Goal: Transaction & Acquisition: Purchase product/service

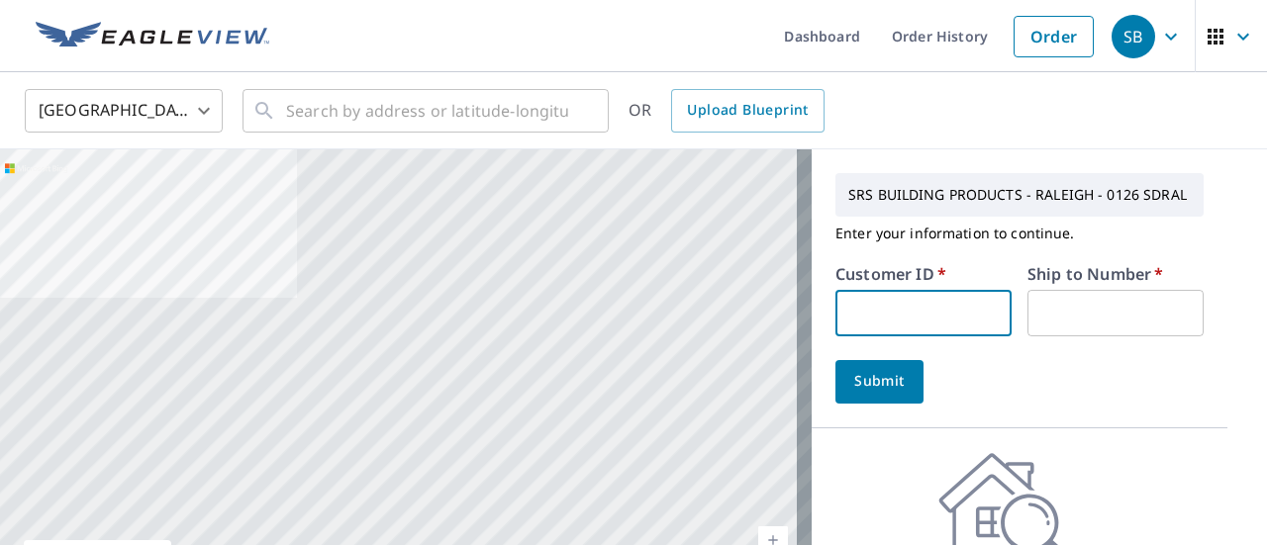
click at [967, 322] on input "text" at bounding box center [923, 313] width 176 height 47
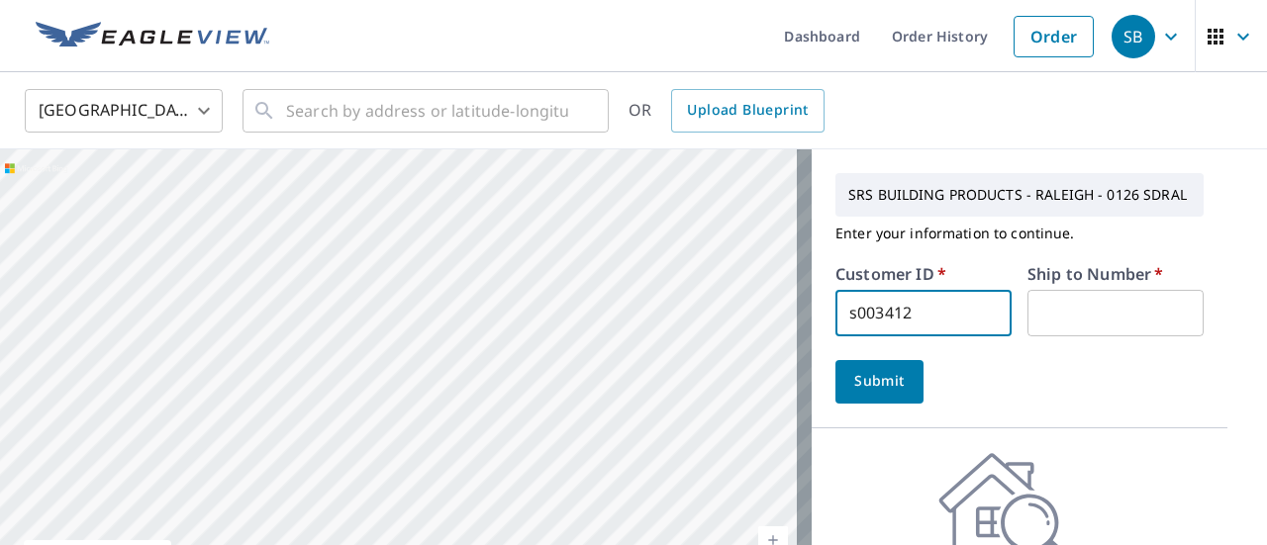
type input "s003412"
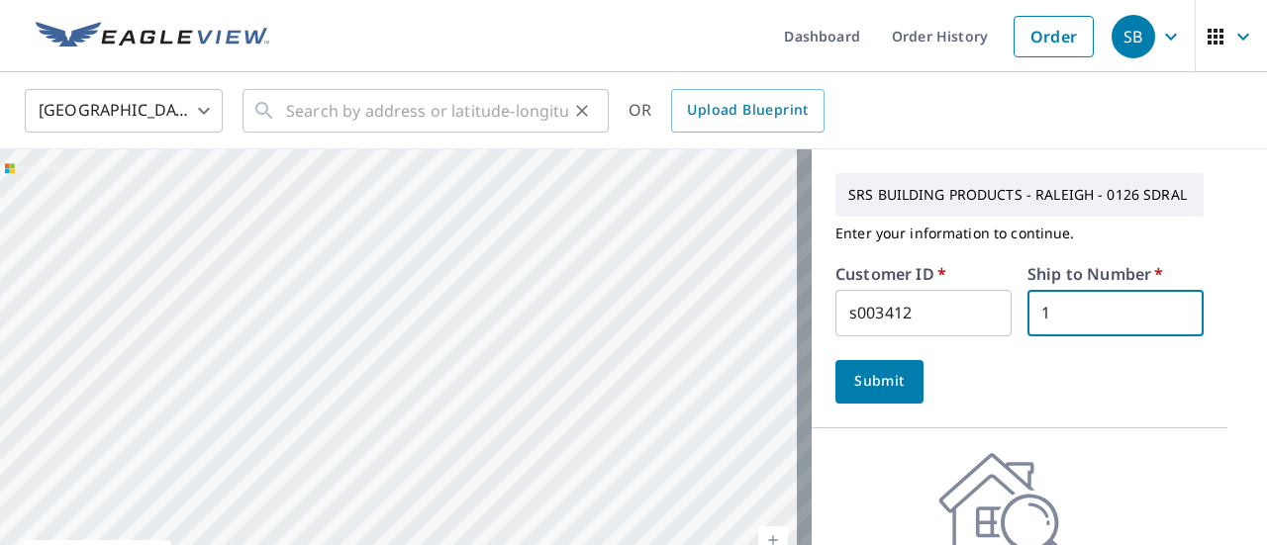
type input "1"
click at [447, 133] on div "​" at bounding box center [425, 111] width 366 height 44
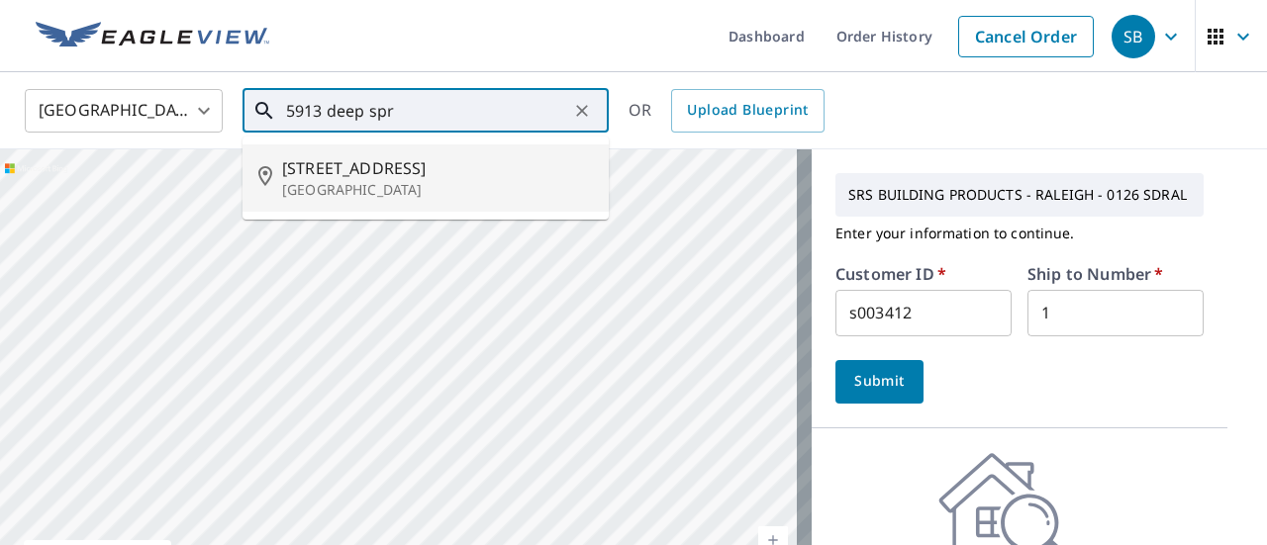
click at [455, 159] on span "[STREET_ADDRESS]" at bounding box center [437, 168] width 311 height 24
type input "[STREET_ADDRESS]"
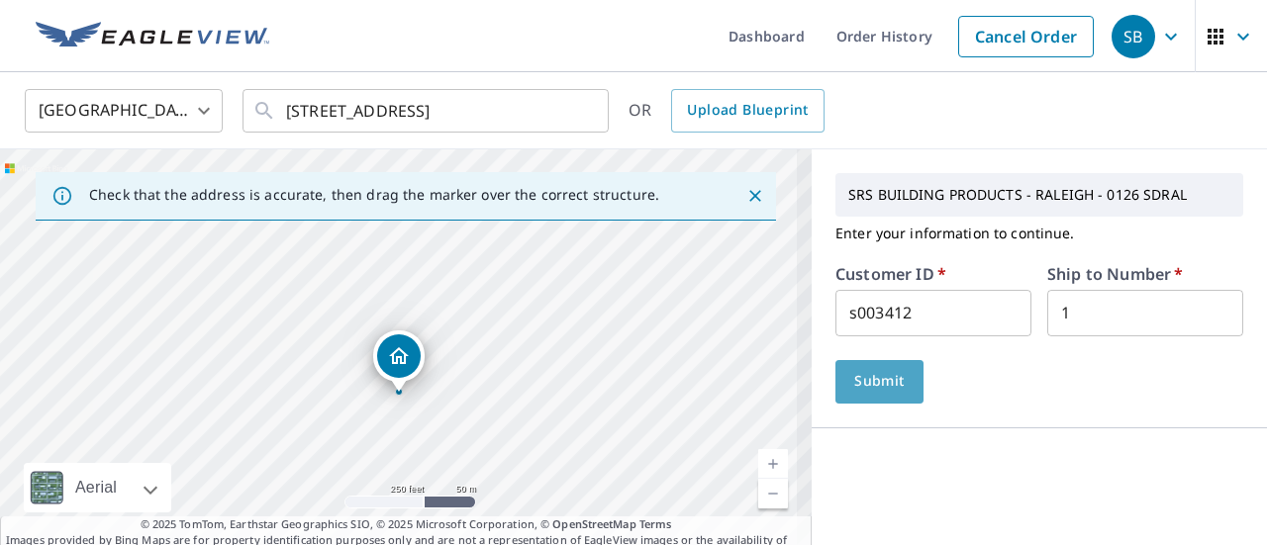
click at [879, 399] on button "Submit" at bounding box center [879, 382] width 88 height 44
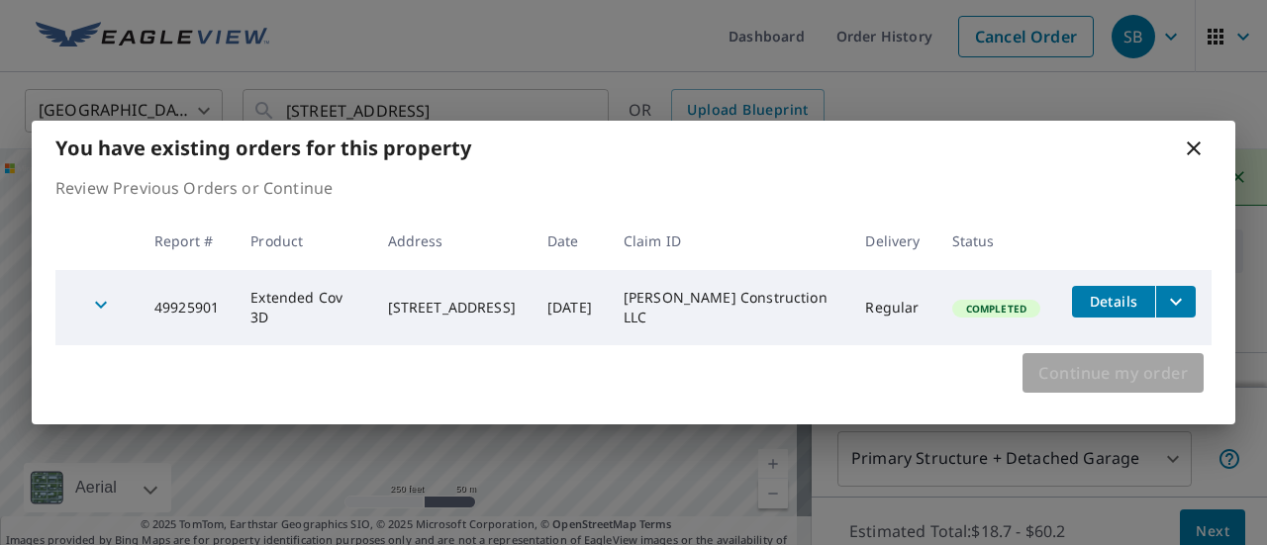
click at [1153, 387] on button "Continue my order" at bounding box center [1112, 373] width 181 height 40
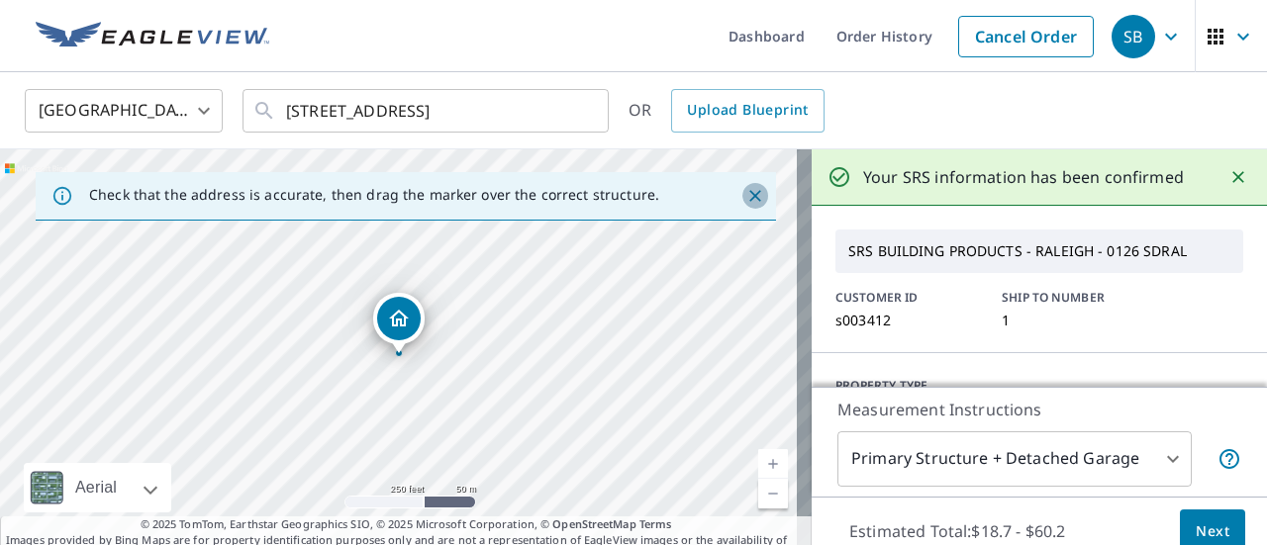
click at [745, 201] on icon "Close" at bounding box center [755, 196] width 20 height 20
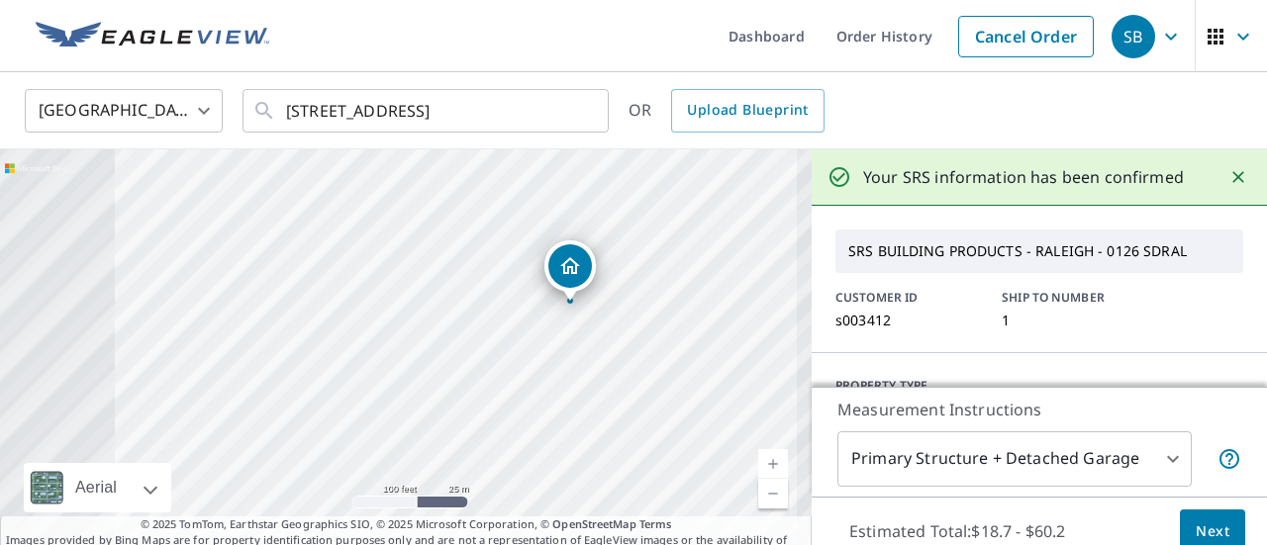
drag, startPoint x: 394, startPoint y: 330, endPoint x: 608, endPoint y: 352, distance: 215.0
click at [608, 352] on div "[STREET_ADDRESS]" at bounding box center [405, 357] width 811 height 416
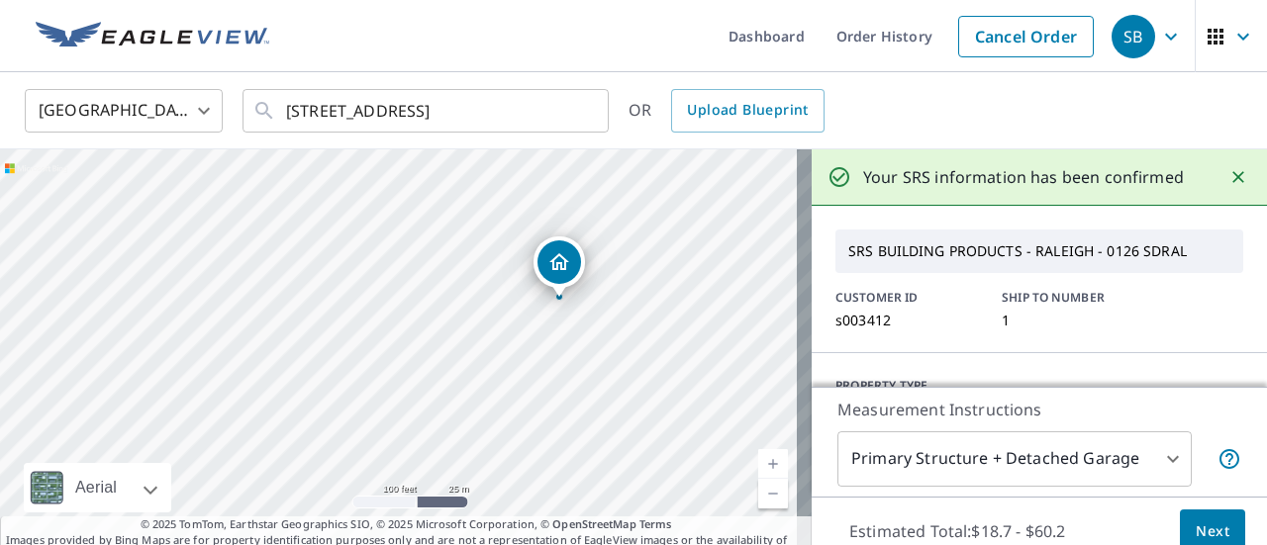
drag, startPoint x: 570, startPoint y: 259, endPoint x: 559, endPoint y: 255, distance: 11.6
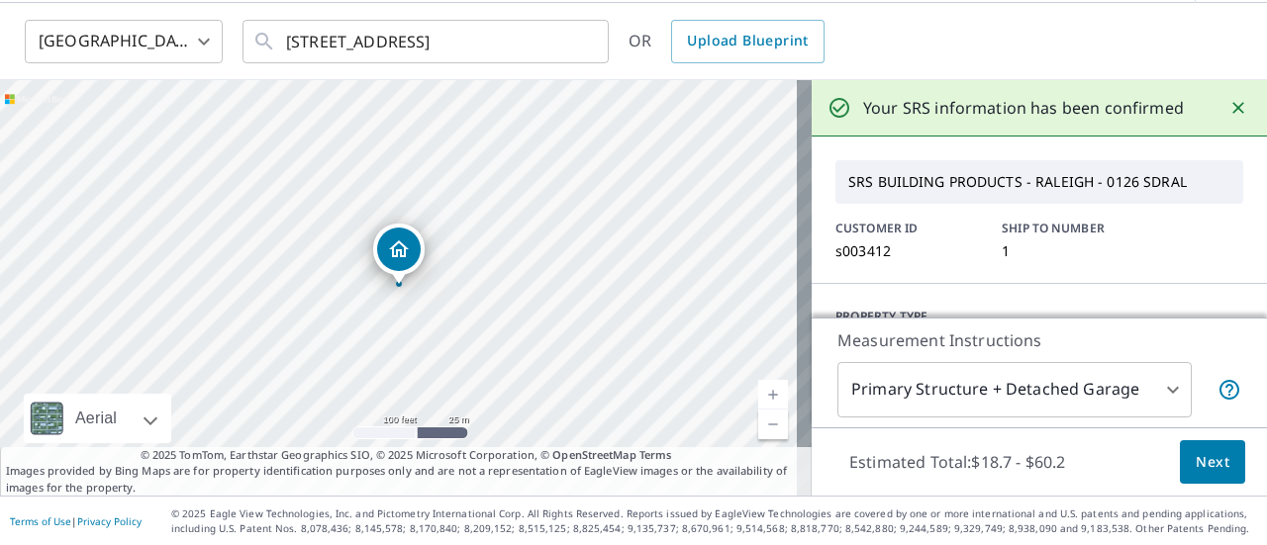
scroll to position [69, 0]
click at [1201, 465] on span "Next" at bounding box center [1212, 462] width 34 height 25
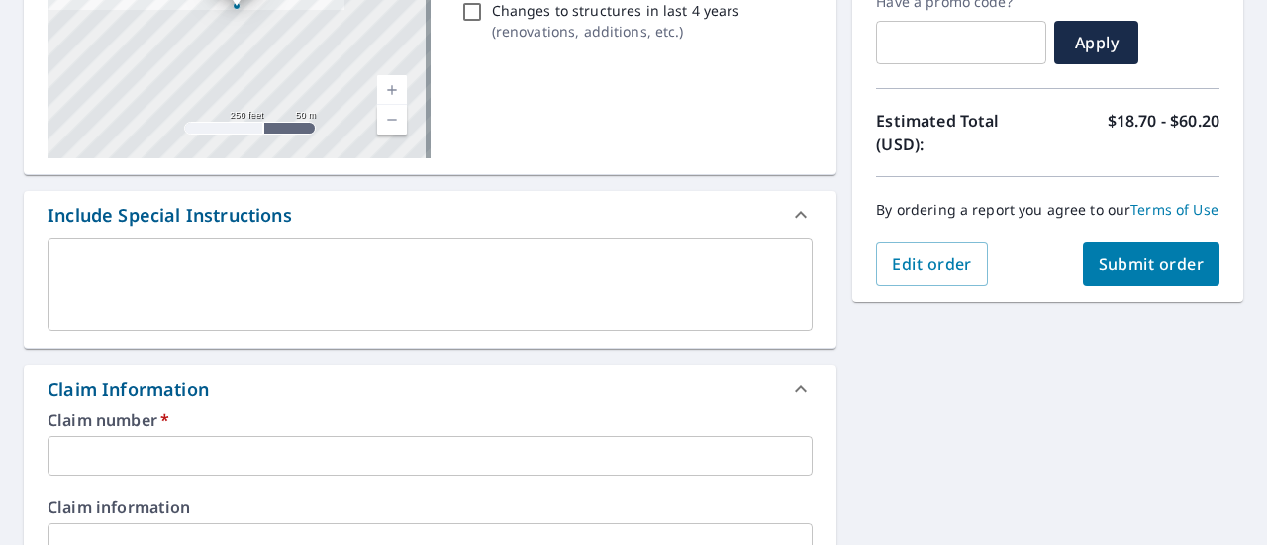
scroll to position [465, 0]
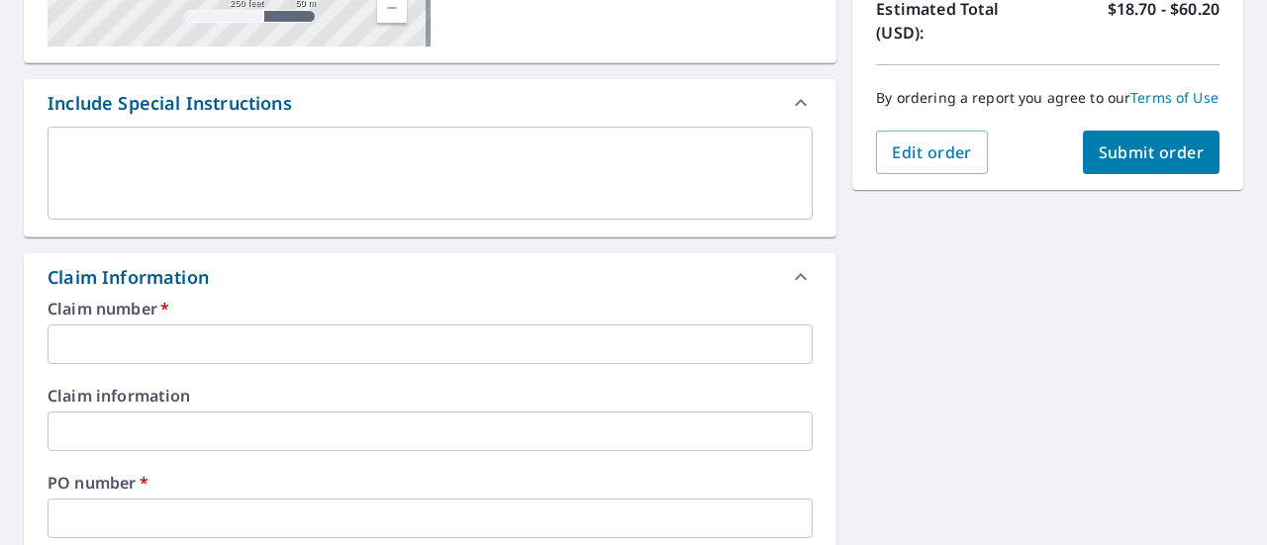
click at [390, 328] on input "text" at bounding box center [429, 345] width 765 height 40
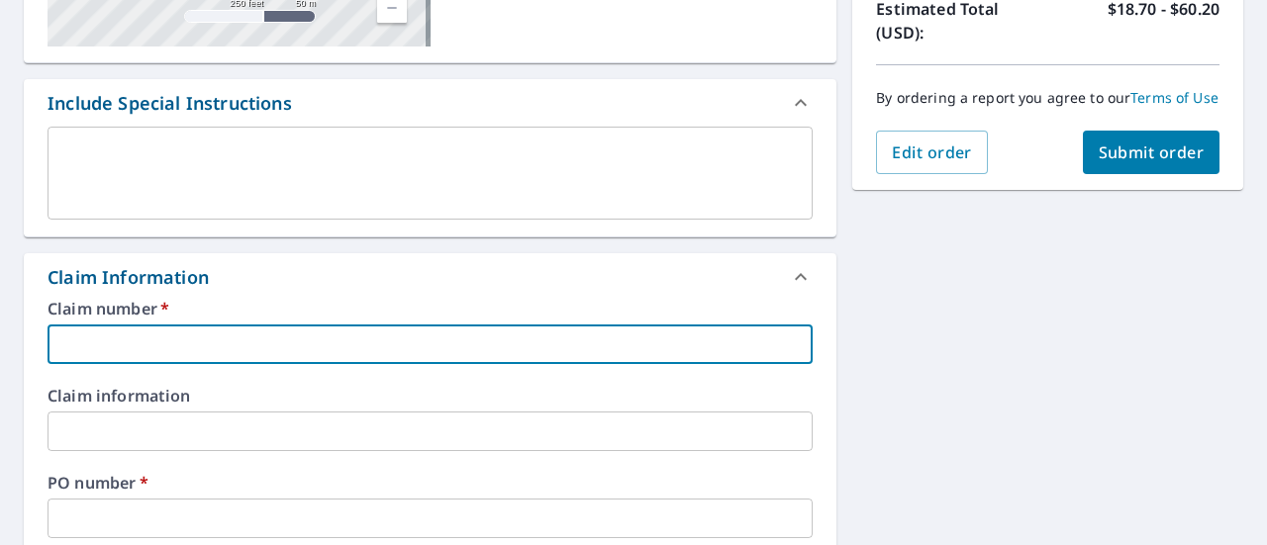
type input "r"
checkbox input "true"
type input "re"
checkbox input "true"
type input "[PERSON_NAME]"
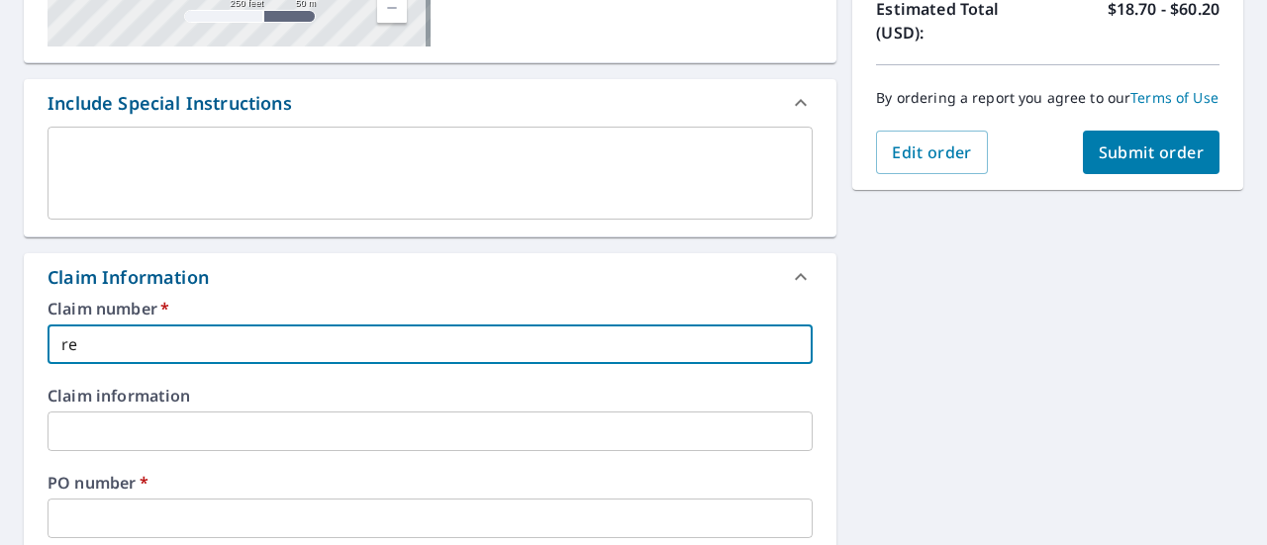
checkbox input "true"
type input "[PERSON_NAME] CONSTRUCTION"
checkbox input "true"
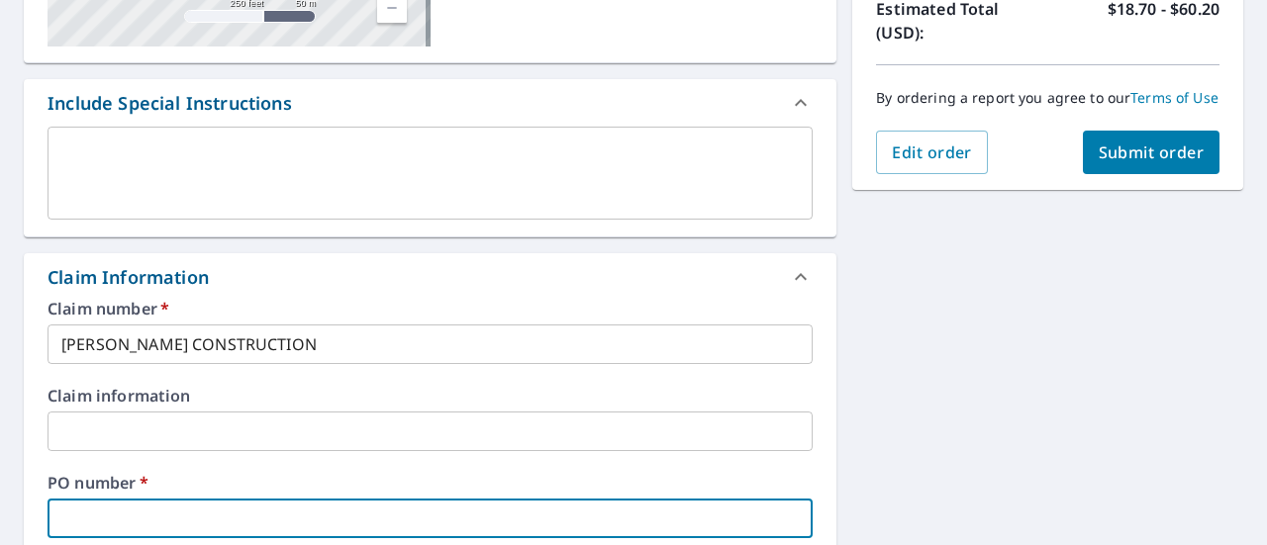
type input "5"
checkbox input "true"
type input "59"
checkbox input "true"
type input "591"
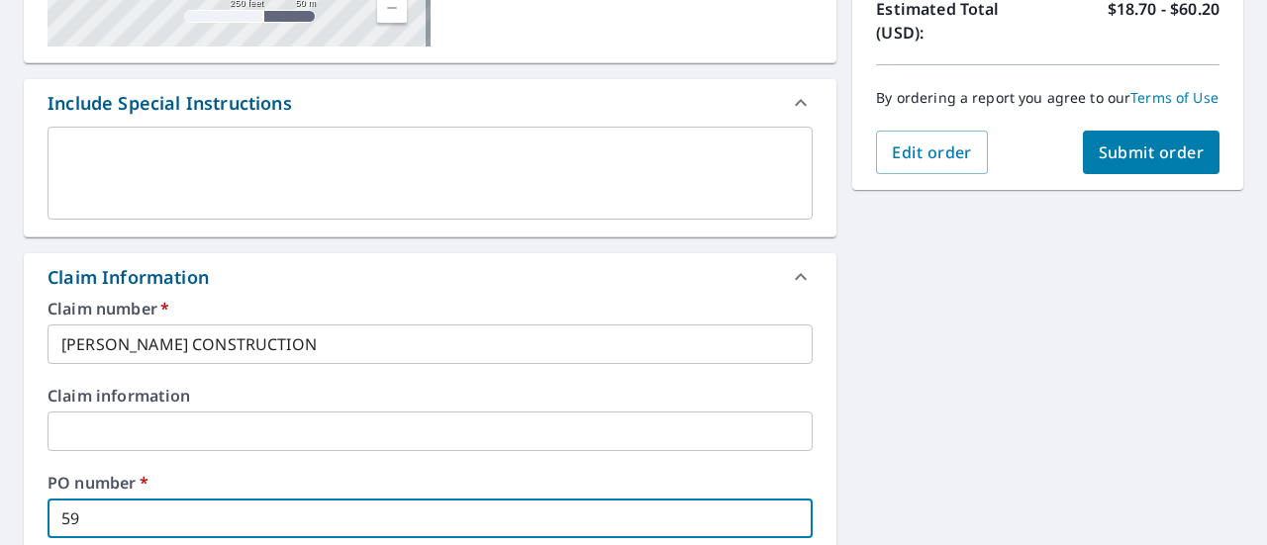
checkbox input "true"
type input "5913"
checkbox input "true"
type input "5913"
checkbox input "true"
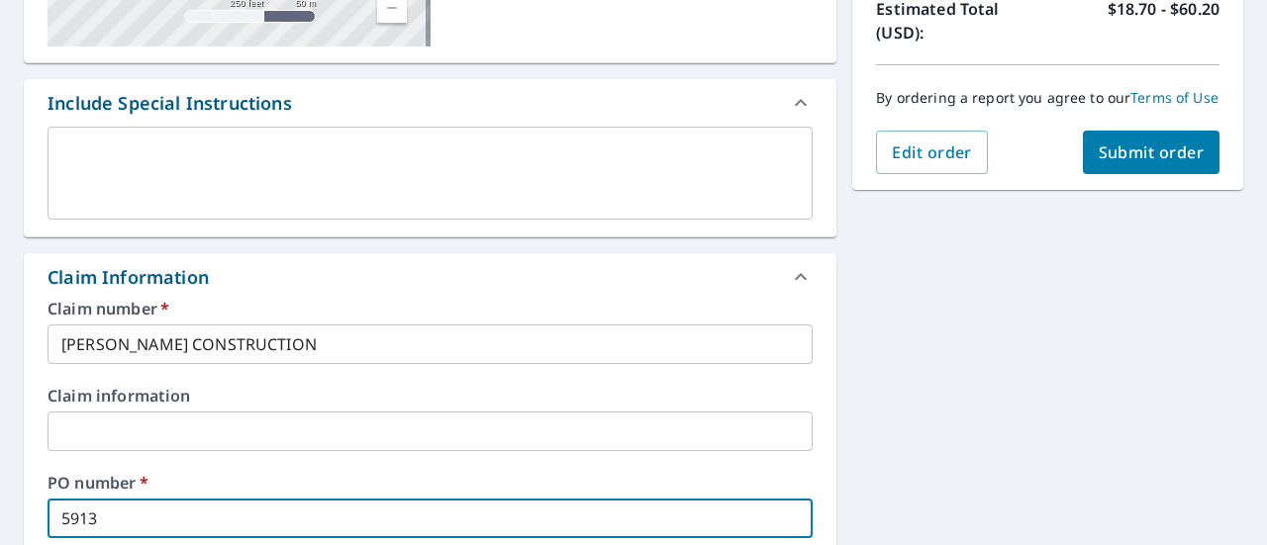
type input "5913 D"
checkbox input "true"
type input "5913 DE"
checkbox input "true"
type input "5913 DEE"
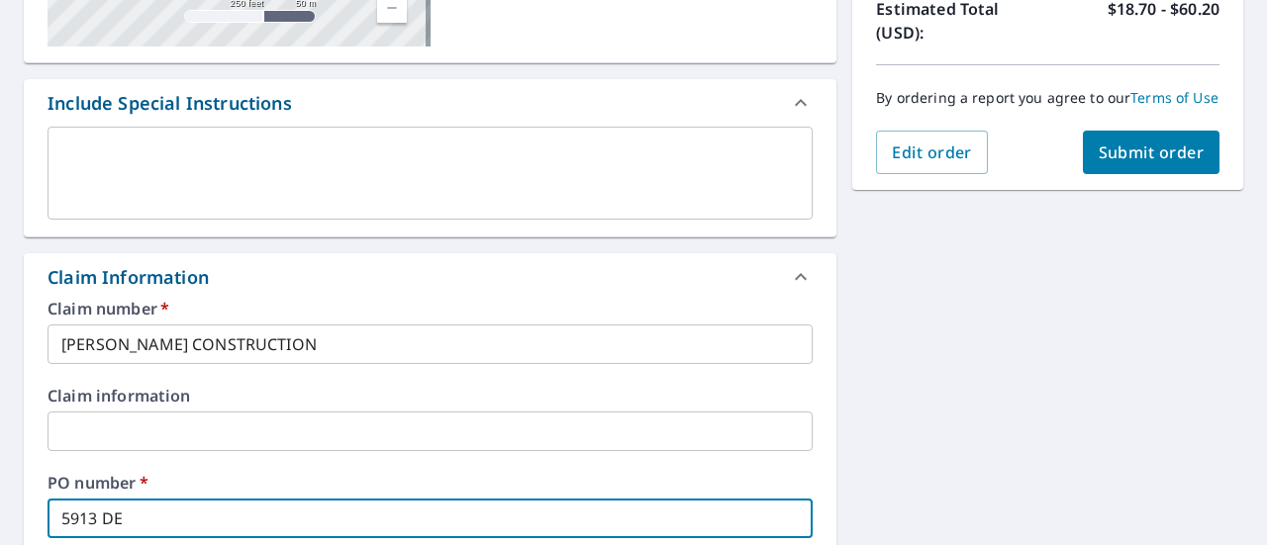
checkbox input "true"
type input "5913 DEEP"
checkbox input "true"
type input "5913 DEEP"
checkbox input "true"
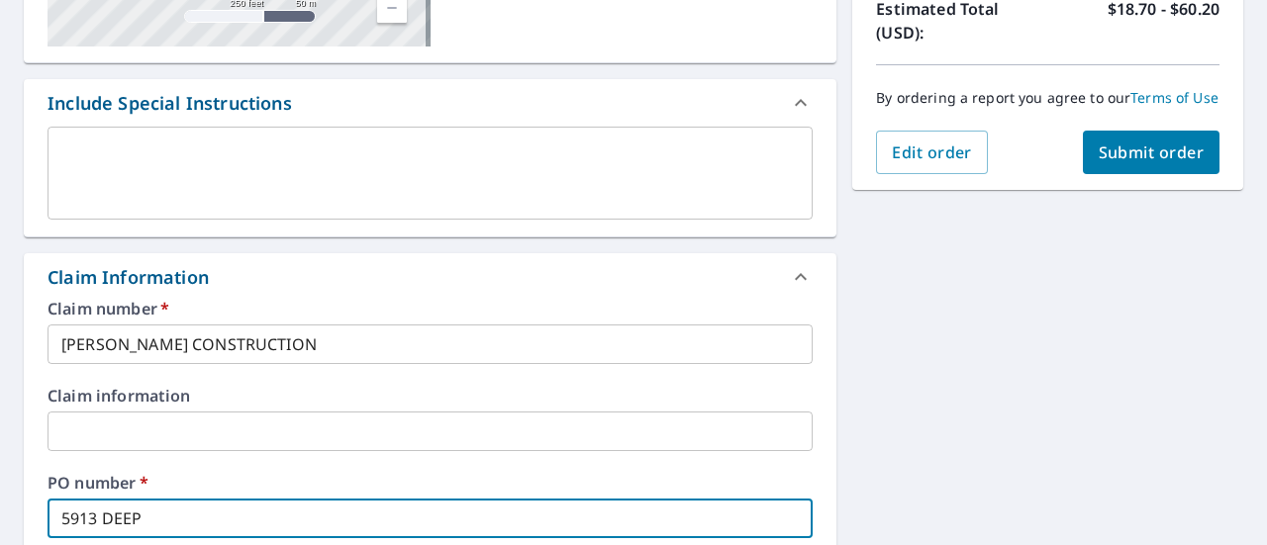
type input "5913 DEEP S"
checkbox input "true"
type input "5913 DEEP SP"
checkbox input "true"
type input "5913 DEEP SPR"
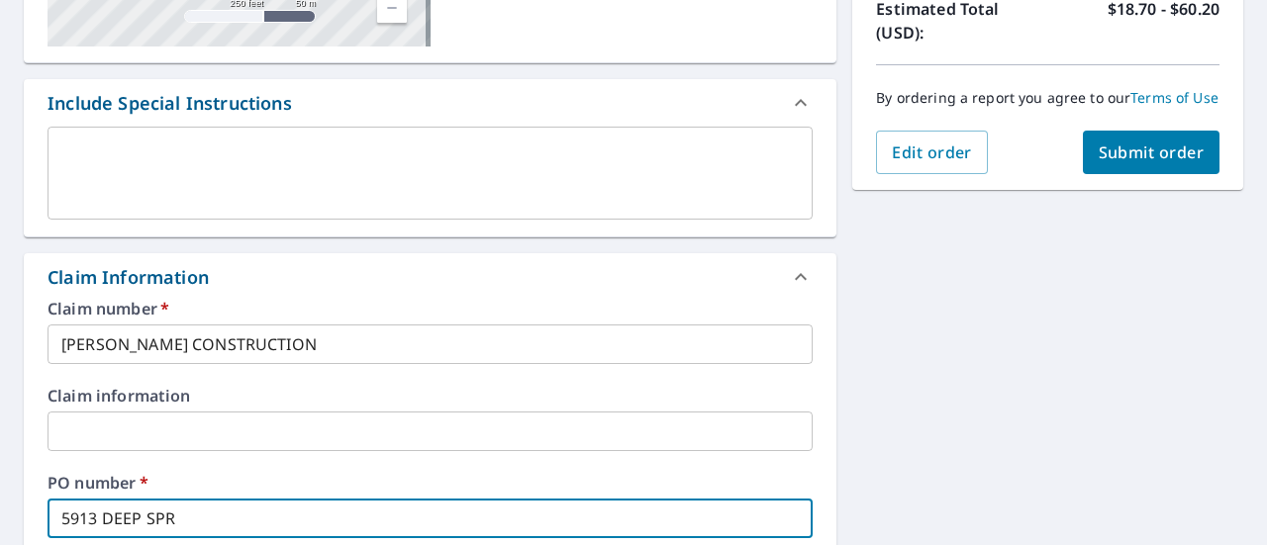
checkbox input "true"
type input "5913 DEEP SPRI"
checkbox input "true"
type input "5913 DEEP SPRIN"
checkbox input "true"
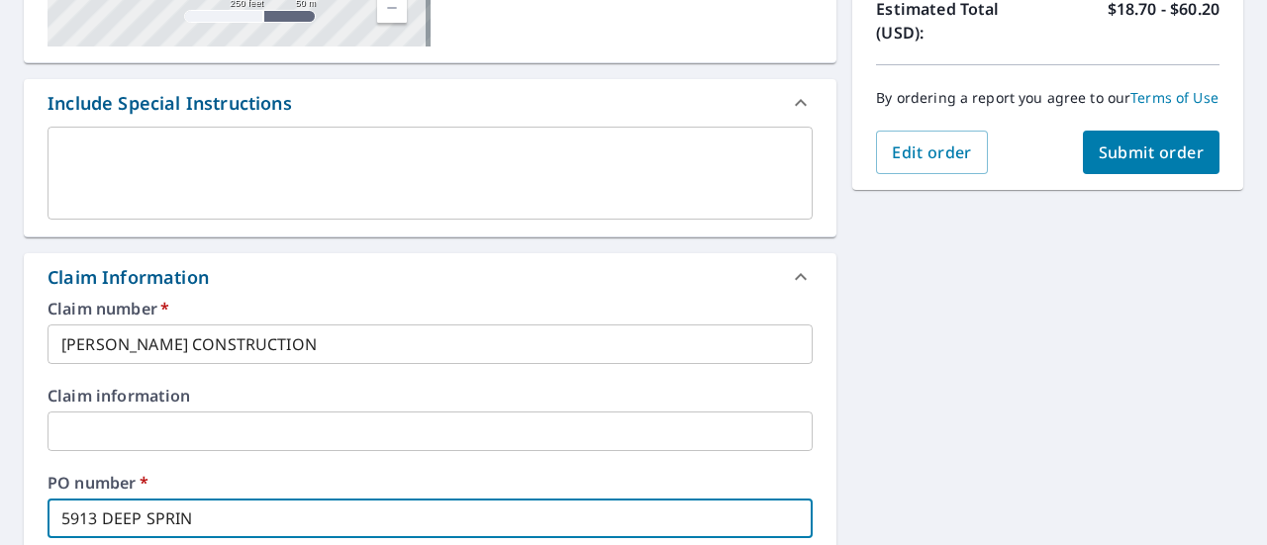
type input "5913 DEEP SPRING"
checkbox input "true"
type input "5913 DEEP SPRING"
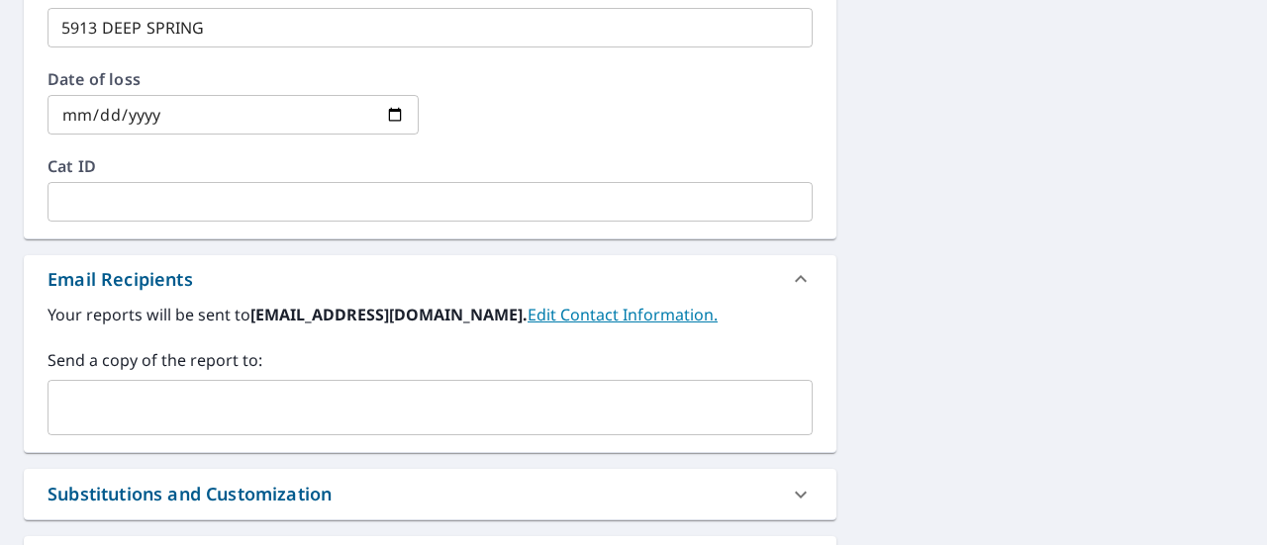
scroll to position [960, 0]
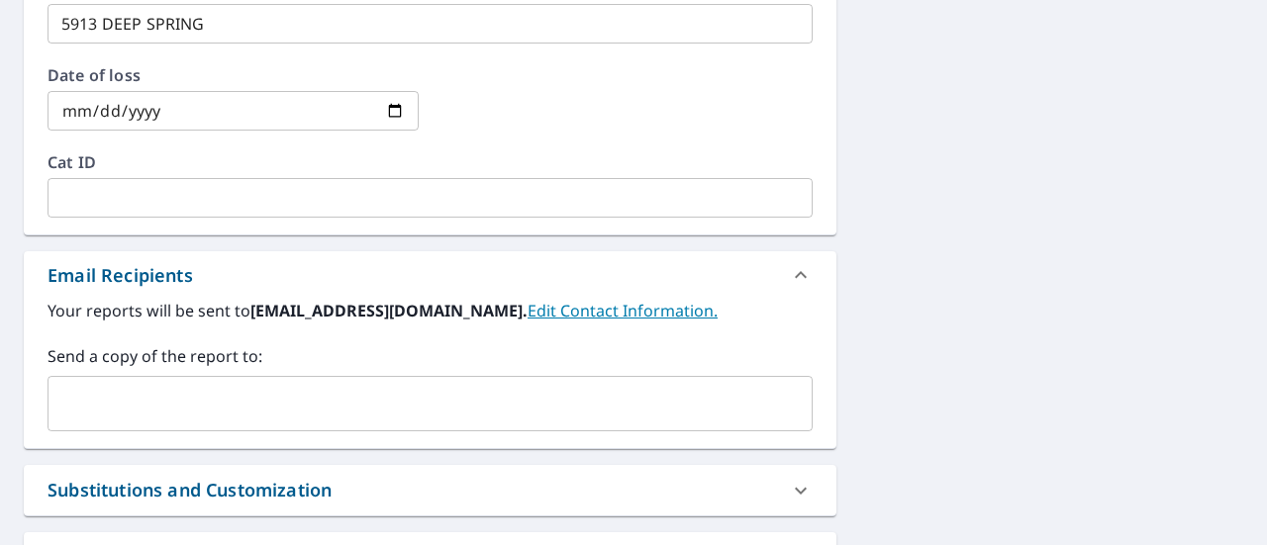
click at [166, 414] on input "text" at bounding box center [414, 404] width 717 height 38
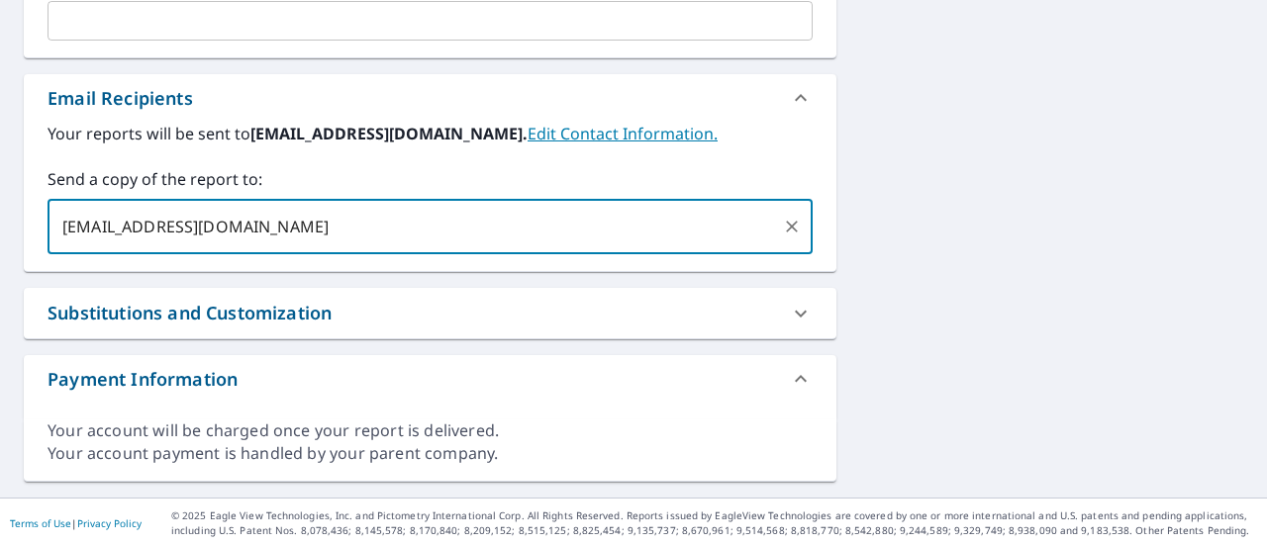
type input "[EMAIL_ADDRESS][DOMAIN_NAME]"
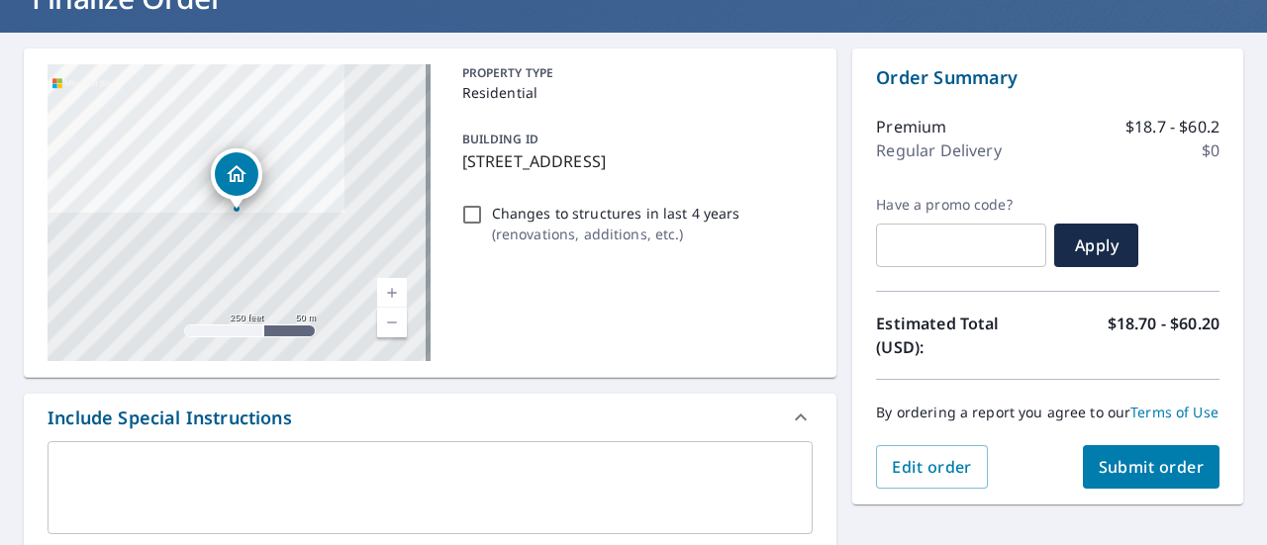
scroll to position [147, 0]
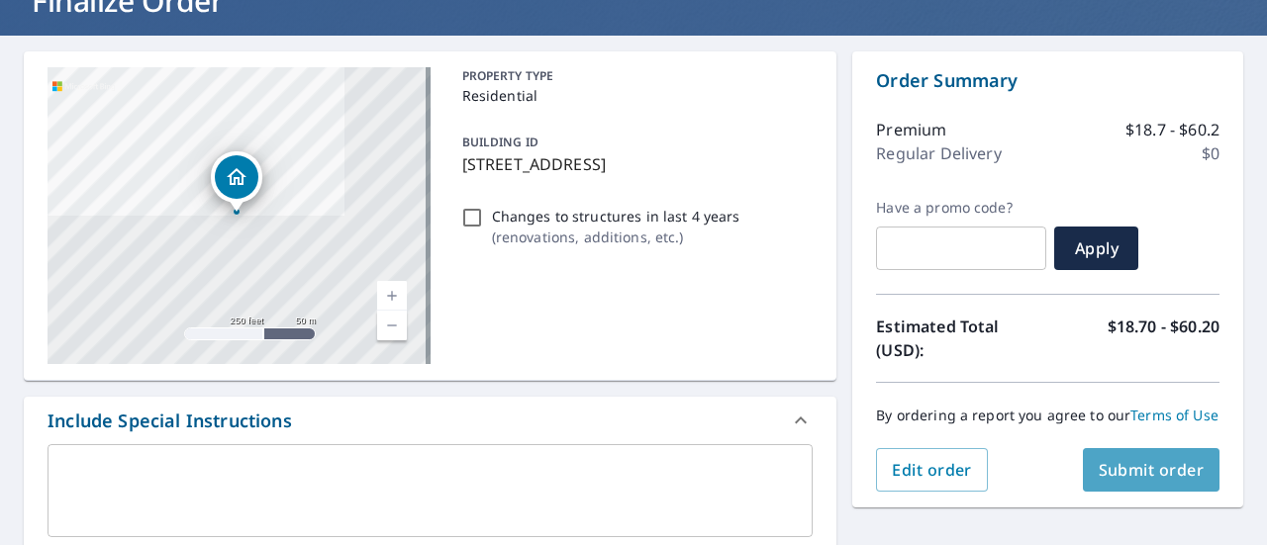
click at [1140, 480] on span "Submit order" at bounding box center [1151, 470] width 106 height 22
checkbox input "true"
